Goal: Information Seeking & Learning: Learn about a topic

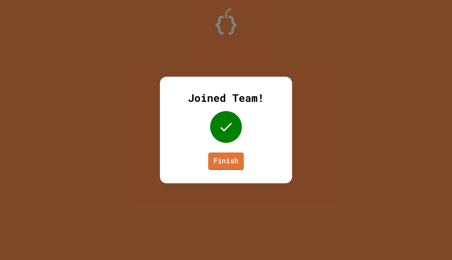
click at [232, 165] on link "Finish" at bounding box center [226, 160] width 36 height 17
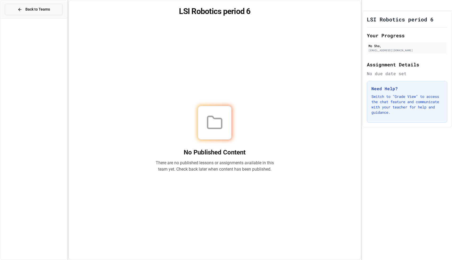
click at [49, 8] on span "Back to Teams" at bounding box center [37, 10] width 25 height 6
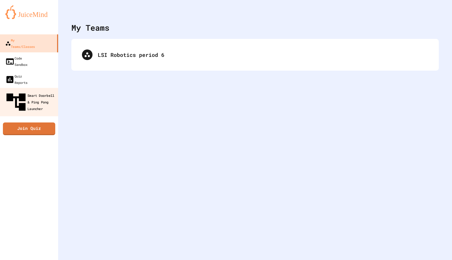
click at [45, 91] on div "Smart Doorbell & Ping Pong Launcher" at bounding box center [30, 102] width 52 height 23
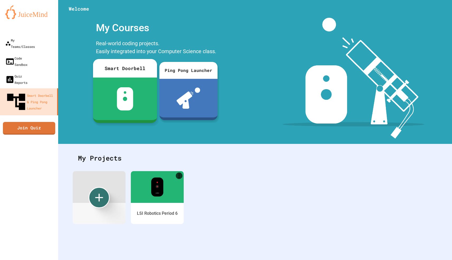
click at [124, 93] on img at bounding box center [124, 98] width 17 height 23
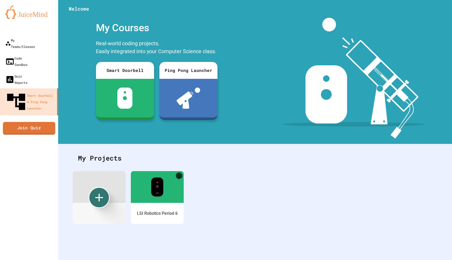
click at [160, 172] on div at bounding box center [156, 185] width 55 height 33
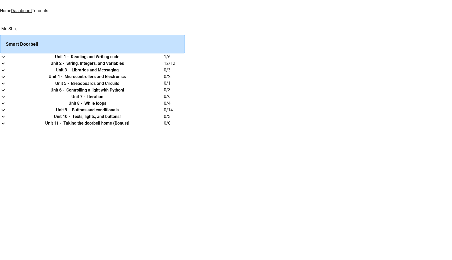
click at [48, 8] on link "Tutorials" at bounding box center [40, 10] width 16 height 5
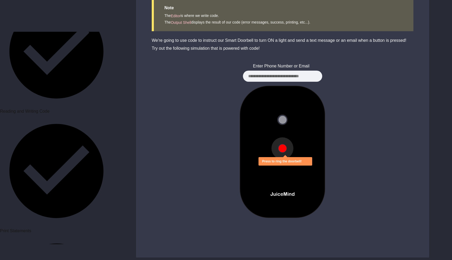
scroll to position [264, 0]
click at [284, 148] on button at bounding box center [282, 148] width 8 height 8
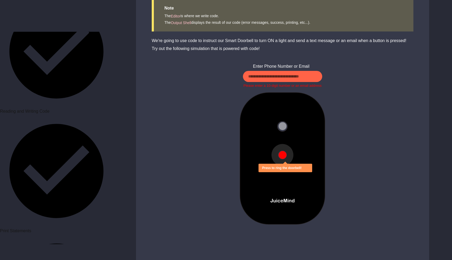
click at [279, 151] on button at bounding box center [282, 155] width 8 height 8
click at [394, 100] on div at bounding box center [282, 158] width 293 height 132
click at [273, 74] on input at bounding box center [282, 76] width 79 height 11
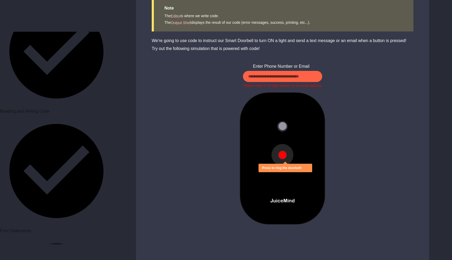
click at [273, 74] on input at bounding box center [282, 76] width 79 height 11
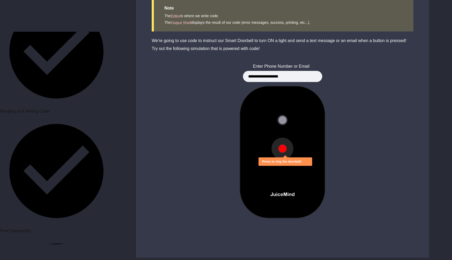
type input "**********"
click at [284, 146] on button at bounding box center [282, 148] width 8 height 8
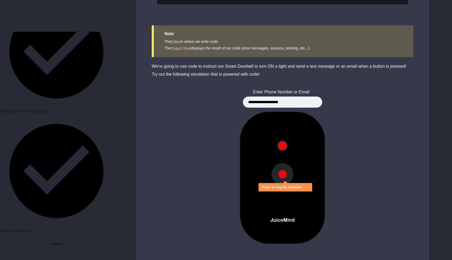
scroll to position [234, 0]
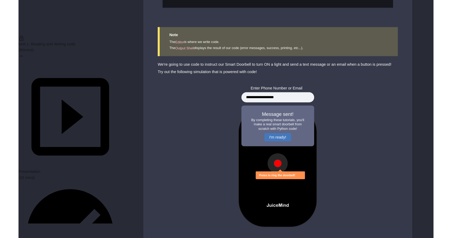
scroll to position [0, 0]
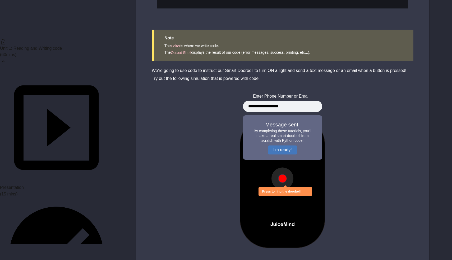
click at [429, 53] on div "Unit 1: Reading and Writing code ( 60 mins) Presentation (15 mins) Reading and …" at bounding box center [226, 39] width 452 height 507
click at [449, 59] on div "Unit 1: Reading and Writing code ( 60 mins) Presentation (15 mins) Reading and …" at bounding box center [226, 39] width 452 height 507
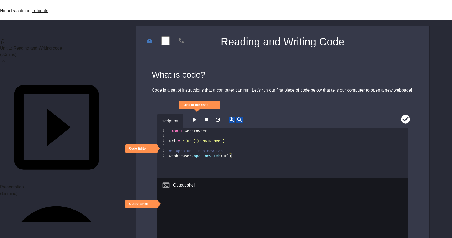
click at [32, 8] on link "Dashboard" at bounding box center [21, 10] width 21 height 5
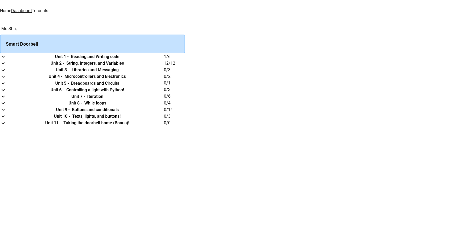
click at [11, 8] on link "Home" at bounding box center [5, 10] width 11 height 5
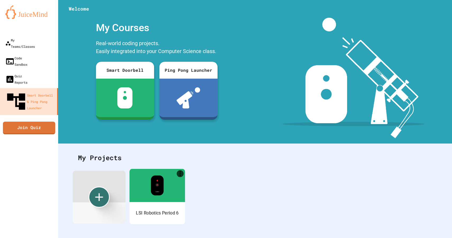
click at [144, 207] on div "LSI Robotics Period 6" at bounding box center [156, 213] width 55 height 22
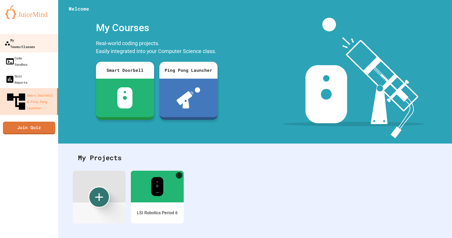
click at [50, 43] on link "My Teams/Classes" at bounding box center [29, 43] width 60 height 18
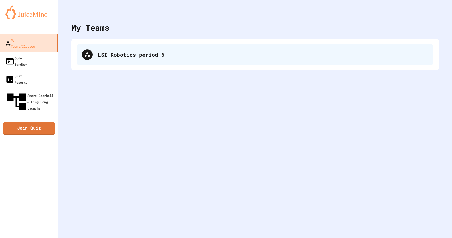
click at [123, 62] on div "LSI Robotics period 6" at bounding box center [255, 54] width 357 height 21
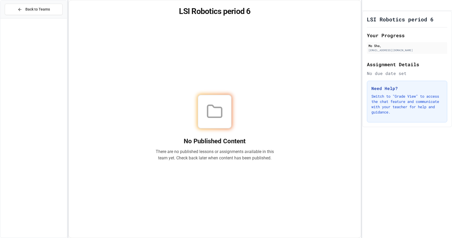
click at [392, 104] on p "Switch to "Grade View" to access the chat feature and communicate with your tea…" at bounding box center [406, 104] width 71 height 21
click at [397, 108] on p "Switch to "Grade View" to access the chat feature and communicate with your tea…" at bounding box center [406, 104] width 71 height 21
click at [216, 143] on div "No Published Content There are no published lessons or assignments available in…" at bounding box center [214, 128] width 118 height 67
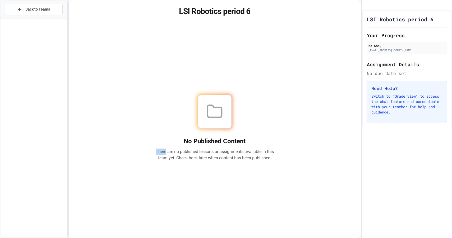
click at [216, 143] on div "No Published Content There are no published lessons or assignments available in…" at bounding box center [214, 128] width 118 height 67
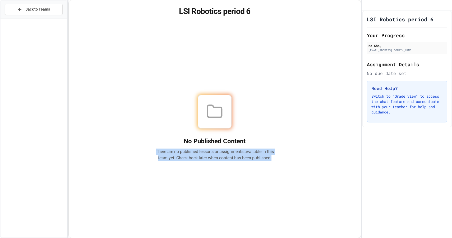
click at [216, 143] on div "No Published Content There are no published lessons or assignments available in…" at bounding box center [214, 128] width 118 height 67
click at [232, 165] on div "No Published Content There are no published lessons or assignments available in…" at bounding box center [214, 128] width 279 height 207
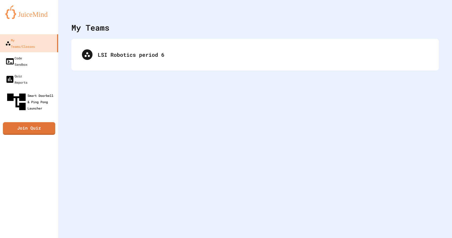
click at [58, 88] on link "Smart Doorbell & Ping Pong Launcher" at bounding box center [29, 101] width 58 height 27
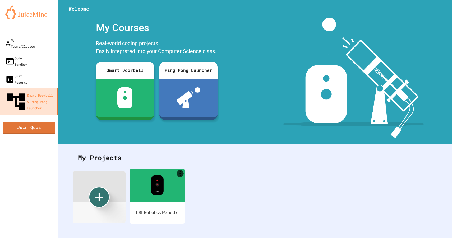
click at [149, 187] on div at bounding box center [156, 185] width 55 height 33
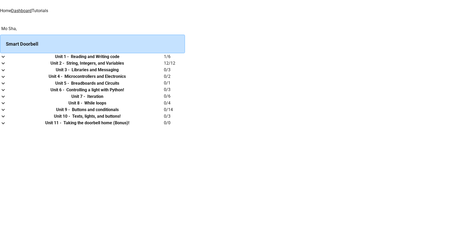
click at [163, 73] on th "Unit 3 - Libraries and Messaging" at bounding box center [87, 70] width 153 height 7
click at [11, 73] on td "collapsible table" at bounding box center [5, 70] width 11 height 7
click at [6, 73] on button "expand row" at bounding box center [3, 70] width 6 height 7
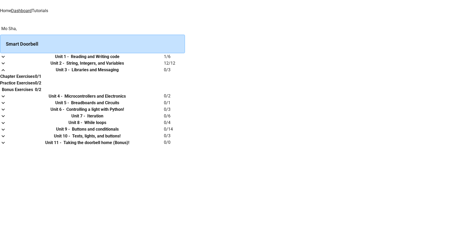
click at [35, 80] on h6 "Chapter Exercises" at bounding box center [17, 76] width 34 height 6
click at [164, 126] on th "Unit 8 - While loops" at bounding box center [87, 122] width 153 height 7
click at [48, 8] on link "Tutorials" at bounding box center [40, 10] width 16 height 5
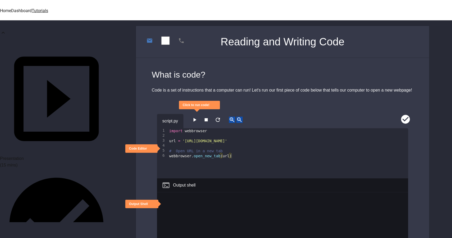
scroll to position [32, 0]
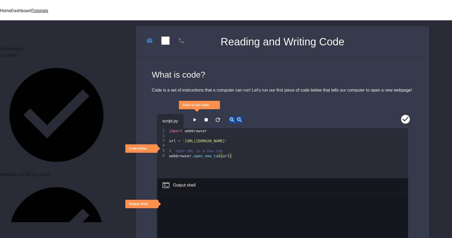
scroll to position [152, 0]
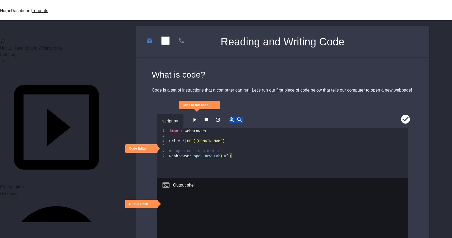
scroll to position [0, 0]
click at [24, 185] on span "Presentation" at bounding box center [12, 187] width 24 height 4
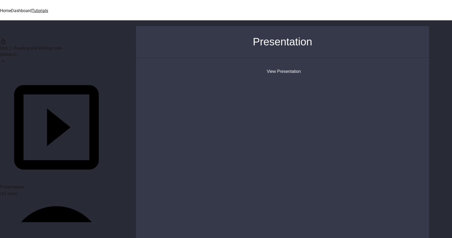
click at [294, 71] on button "View Presentation" at bounding box center [283, 71] width 34 height 6
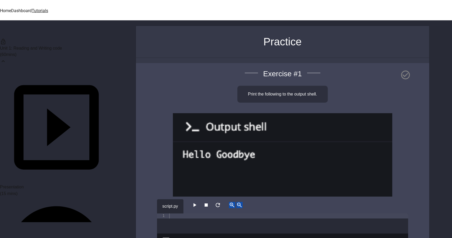
click at [45, 49] on span "Unit 1: Reading and Writing code" at bounding box center [31, 48] width 62 height 4
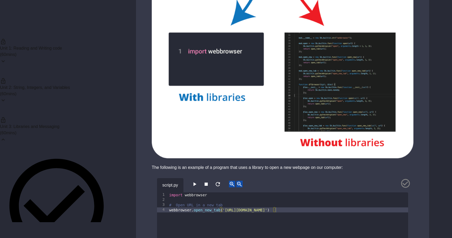
scroll to position [368, 0]
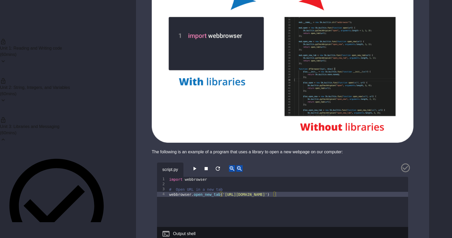
click at [198, 166] on icon "button" at bounding box center [194, 169] width 6 height 6
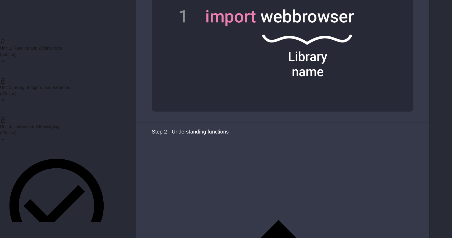
scroll to position [1057, 0]
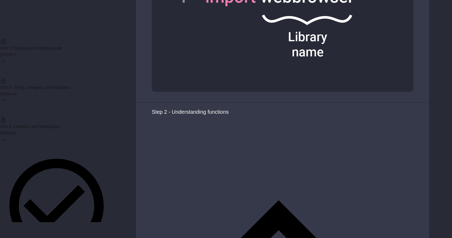
scroll to position [1065, 0]
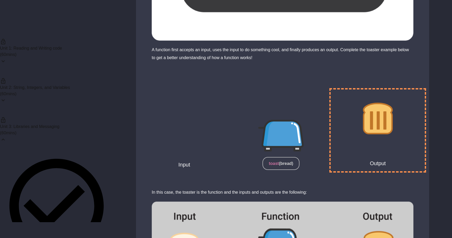
scroll to position [1562, 0]
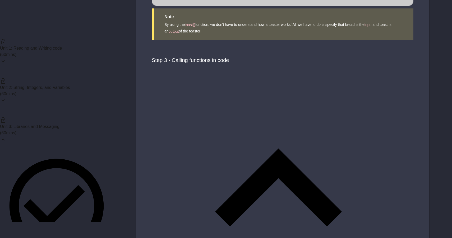
scroll to position [0, 2]
type textarea "**********"
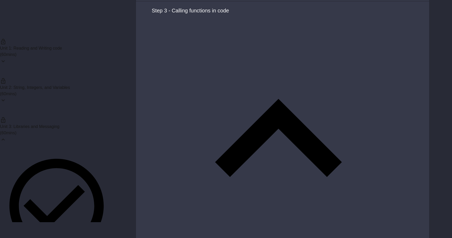
scroll to position [0, 0]
type textarea "*"
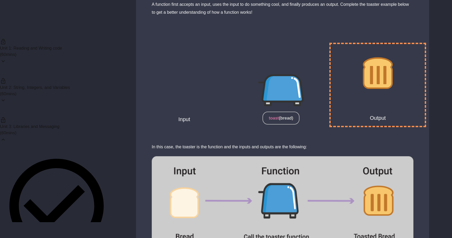
scroll to position [1607, 0]
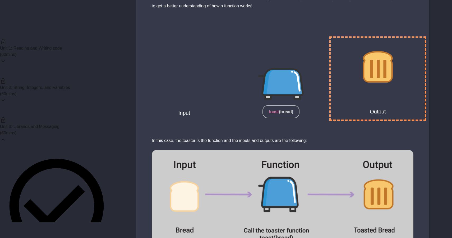
type textarea "**********"
drag, startPoint x: 221, startPoint y: 76, endPoint x: 293, endPoint y: 76, distance: 72.1
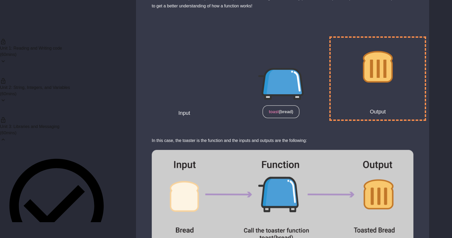
drag, startPoint x: 293, startPoint y: 76, endPoint x: 220, endPoint y: 77, distance: 72.9
type textarea "**********"
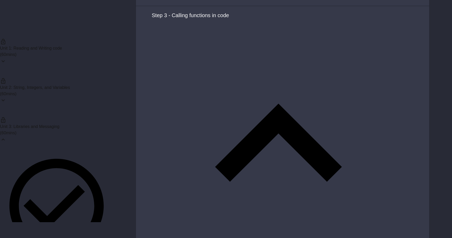
scroll to position [1921, 0]
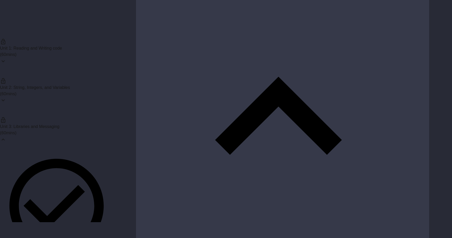
paste textarea "**********"
type textarea "**********"
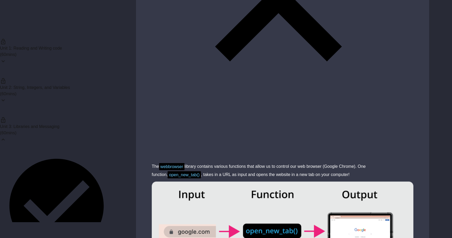
scroll to position [2014, 0]
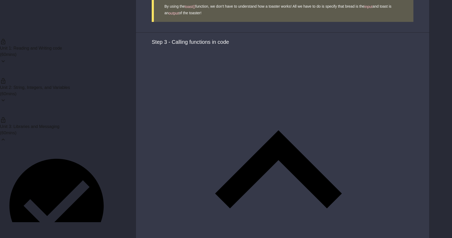
scroll to position [1869, 0]
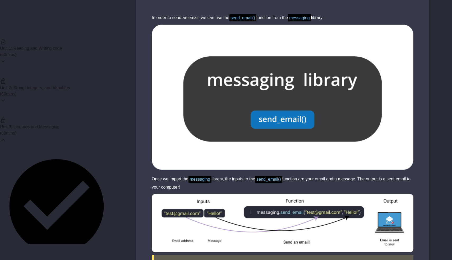
scroll to position [860, 0]
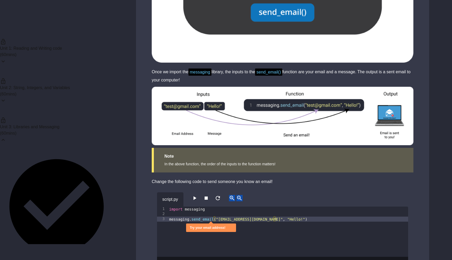
scroll to position [966, 0]
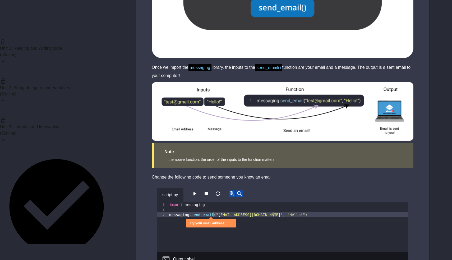
type textarea "**********"
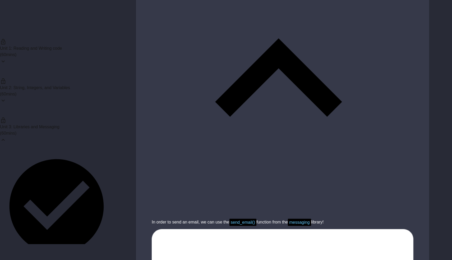
scroll to position [782, 0]
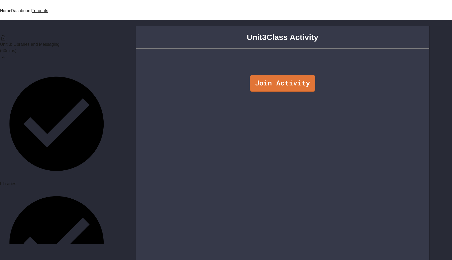
scroll to position [93, 0]
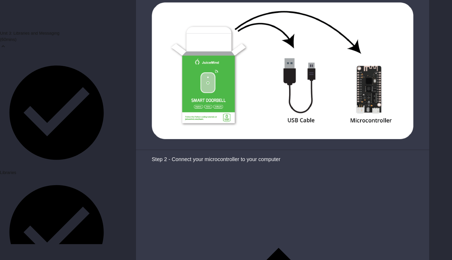
scroll to position [603, 0]
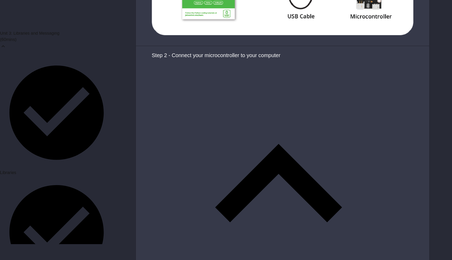
scroll to position [673, 0]
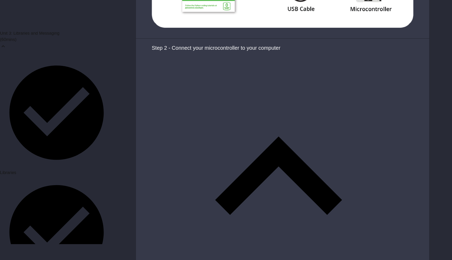
click at [5, 57] on button "Ok" at bounding box center [2, 54] width 5 height 6
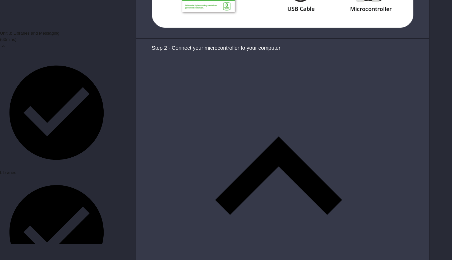
type textarea "**********"
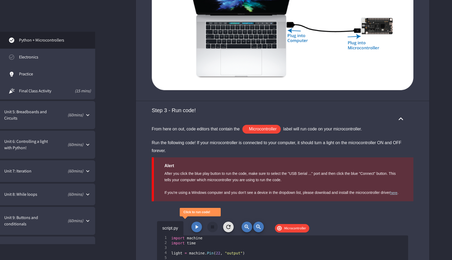
scroll to position [686, 0]
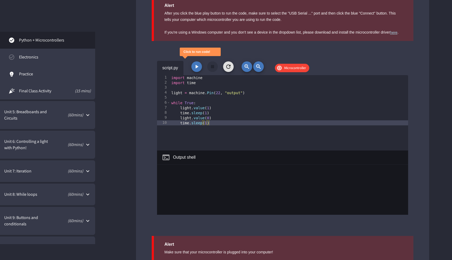
click at [195, 70] on button "button" at bounding box center [196, 66] width 11 height 11
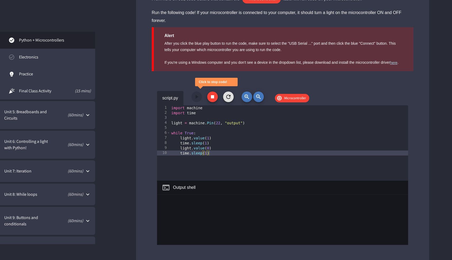
scroll to position [657, 0]
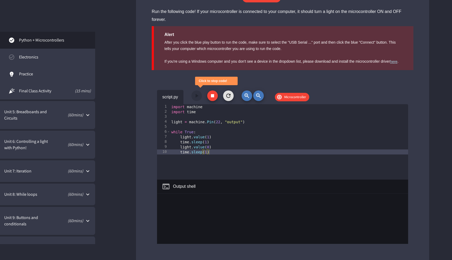
click at [211, 80] on div "Click to stop code!" at bounding box center [213, 81] width 28 height 4
click at [211, 100] on button "button" at bounding box center [212, 95] width 11 height 11
click at [249, 35] on div "Alert" at bounding box center [283, 34] width 238 height 6
click at [246, 53] on div "After you click the blue play button to run the code, make sure to select the "…" at bounding box center [283, 52] width 238 height 26
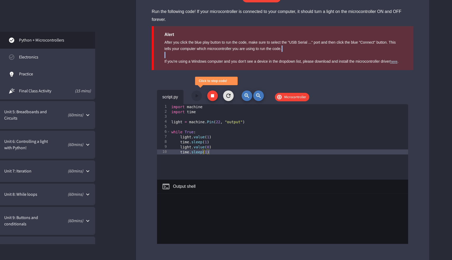
click at [246, 53] on div "After you click the blue play button to run the code, make sure to select the "…" at bounding box center [283, 52] width 238 height 26
click at [5, 73] on button "Ok" at bounding box center [2, 70] width 5 height 6
click at [294, 97] on span "Microcontroller" at bounding box center [295, 96] width 28 height 5
click at [212, 154] on div "import machine import time light = machine . Pin ( 22 , "output" ) while True :…" at bounding box center [289, 146] width 238 height 85
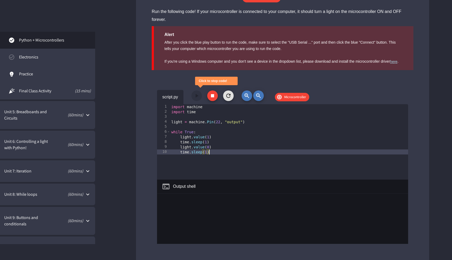
click at [212, 154] on div "import machine import time light = machine . Pin ( 22 , "output" ) while True :…" at bounding box center [289, 146] width 238 height 85
click at [230, 190] on div "Output shell" at bounding box center [282, 186] width 251 height 14
click at [242, 128] on div "import machine import time light = machine . Pin ( 22 , "output" ) while True :…" at bounding box center [289, 146] width 238 height 85
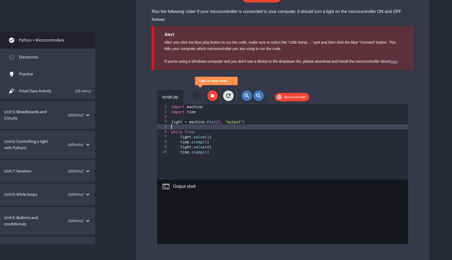
click at [209, 97] on icon "button" at bounding box center [212, 95] width 6 height 6
click at [229, 95] on icon "button" at bounding box center [228, 95] width 6 height 6
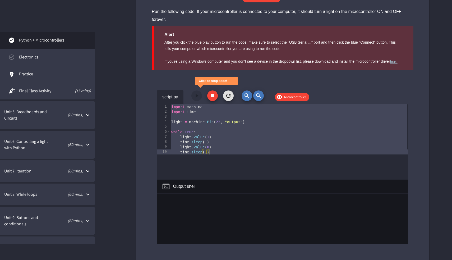
click at [207, 93] on div "script.py Click to stop code! Microcontroller" at bounding box center [282, 97] width 251 height 14
click at [5, 73] on button "Ok" at bounding box center [2, 70] width 5 height 6
click at [215, 95] on icon "button" at bounding box center [212, 95] width 6 height 6
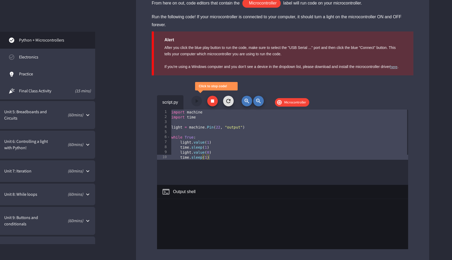
scroll to position [648, 0]
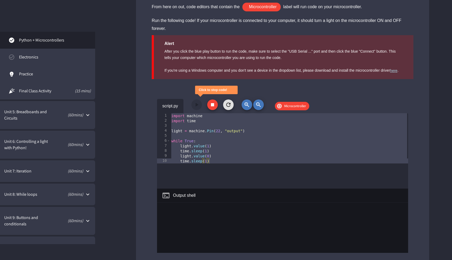
click at [165, 196] on icon at bounding box center [166, 195] width 8 height 8
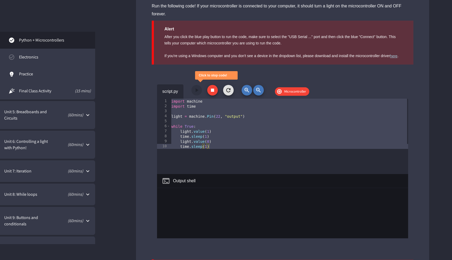
scroll to position [668, 0]
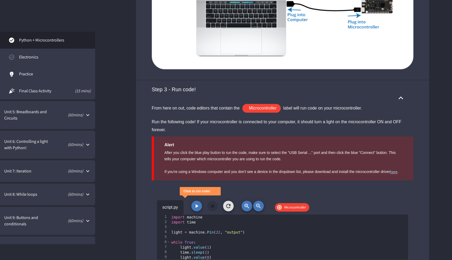
scroll to position [569, 0]
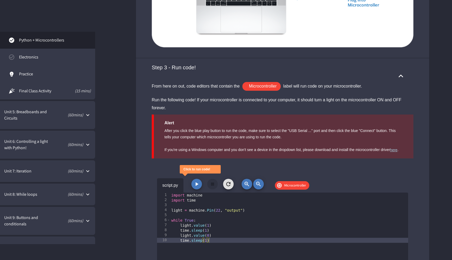
click at [189, 185] on div "script.py Click to run code! Microcontroller" at bounding box center [282, 185] width 251 height 14
click at [199, 183] on icon "button" at bounding box center [196, 184] width 6 height 6
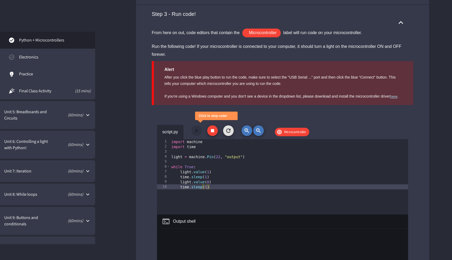
scroll to position [623, 0]
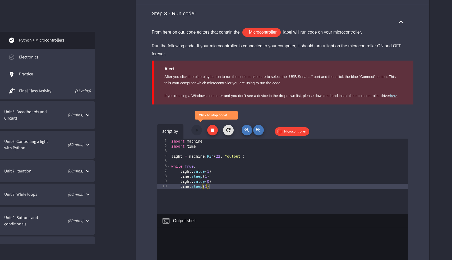
click at [37, 55] on span "Electronics" at bounding box center [55, 57] width 72 height 6
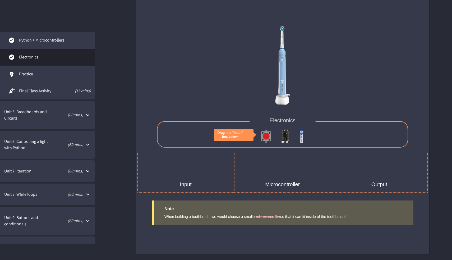
scroll to position [1313, 0]
click at [43, 110] on span "Unit 5: Breadboards and Circuits" at bounding box center [27, 115] width 47 height 13
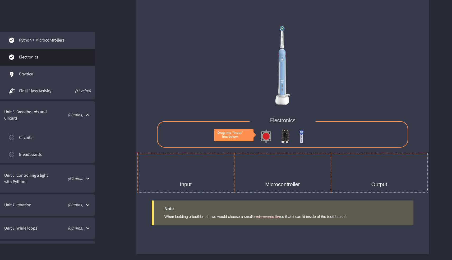
click at [54, 138] on span "Circuits" at bounding box center [55, 137] width 72 height 6
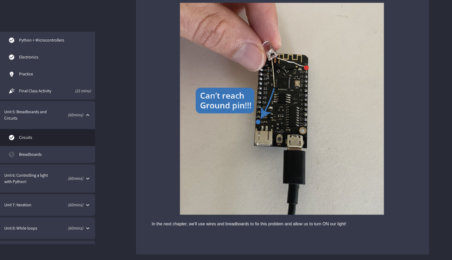
scroll to position [1778, 0]
click at [79, 150] on link "Breadboards" at bounding box center [47, 154] width 95 height 17
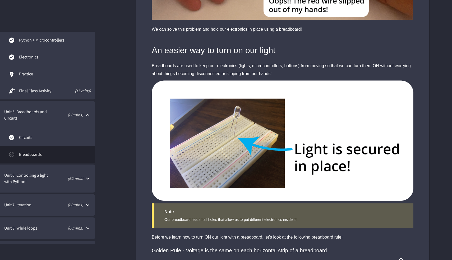
scroll to position [1177, 0]
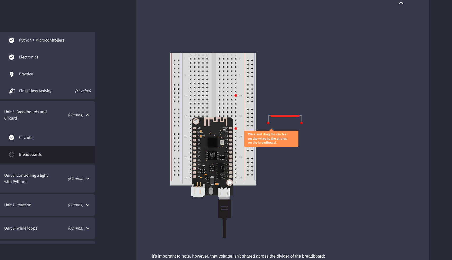
drag, startPoint x: 280, startPoint y: 113, endPoint x: 228, endPoint y: 139, distance: 58.6
click at [228, 139] on div "Click and drag the circles on the wires to the circles on the breadboard." at bounding box center [282, 106] width 293 height 185
click at [276, 133] on div "Click and drag the circles on the wires to the circles on the breadboard." at bounding box center [268, 138] width 40 height 12
drag, startPoint x: 268, startPoint y: 120, endPoint x: 255, endPoint y: 140, distance: 23.2
click at [255, 140] on div "Click and drag the circles on the wires to the circles on the breadboard." at bounding box center [282, 106] width 293 height 185
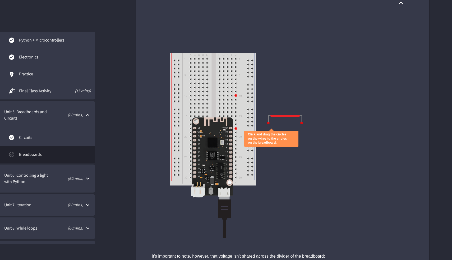
click at [279, 151] on div "Click and drag the circles on the wires to the circles on the breadboard." at bounding box center [282, 106] width 293 height 185
drag, startPoint x: 241, startPoint y: 121, endPoint x: 282, endPoint y: 121, distance: 40.7
click at [282, 121] on div "Click and drag the circles on the wires to the circles on the breadboard." at bounding box center [282, 106] width 293 height 185
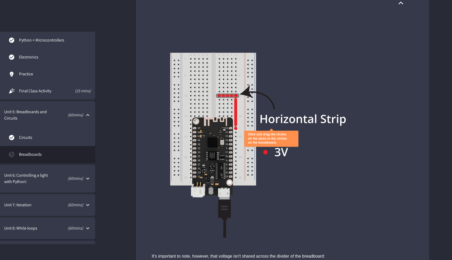
drag, startPoint x: 235, startPoint y: 114, endPoint x: 233, endPoint y: 96, distance: 17.8
click at [233, 96] on img at bounding box center [232, 112] width 8 height 34
drag, startPoint x: 235, startPoint y: 129, endPoint x: 232, endPoint y: 126, distance: 3.6
click at [288, 138] on icon "close" at bounding box center [288, 138] width 0 height 0
drag, startPoint x: 227, startPoint y: 95, endPoint x: 236, endPoint y: 128, distance: 34.0
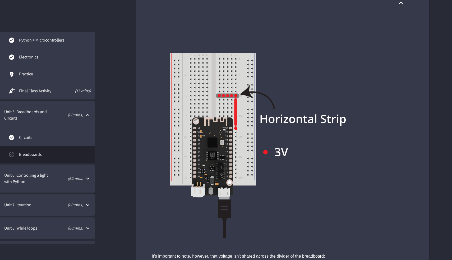
click at [236, 128] on div at bounding box center [257, 145] width 175 height 185
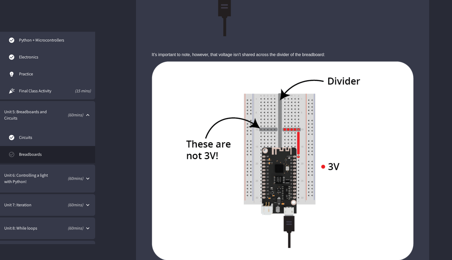
scroll to position [1408, 0]
